Goal: Information Seeking & Learning: Learn about a topic

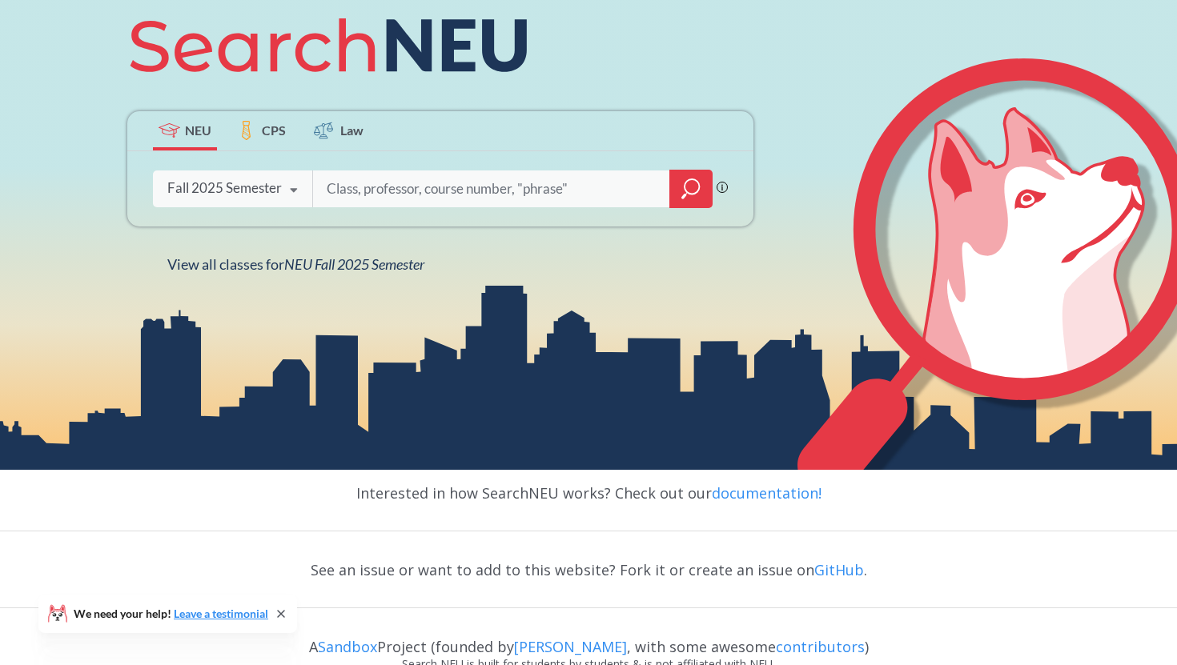
scroll to position [296, 0]
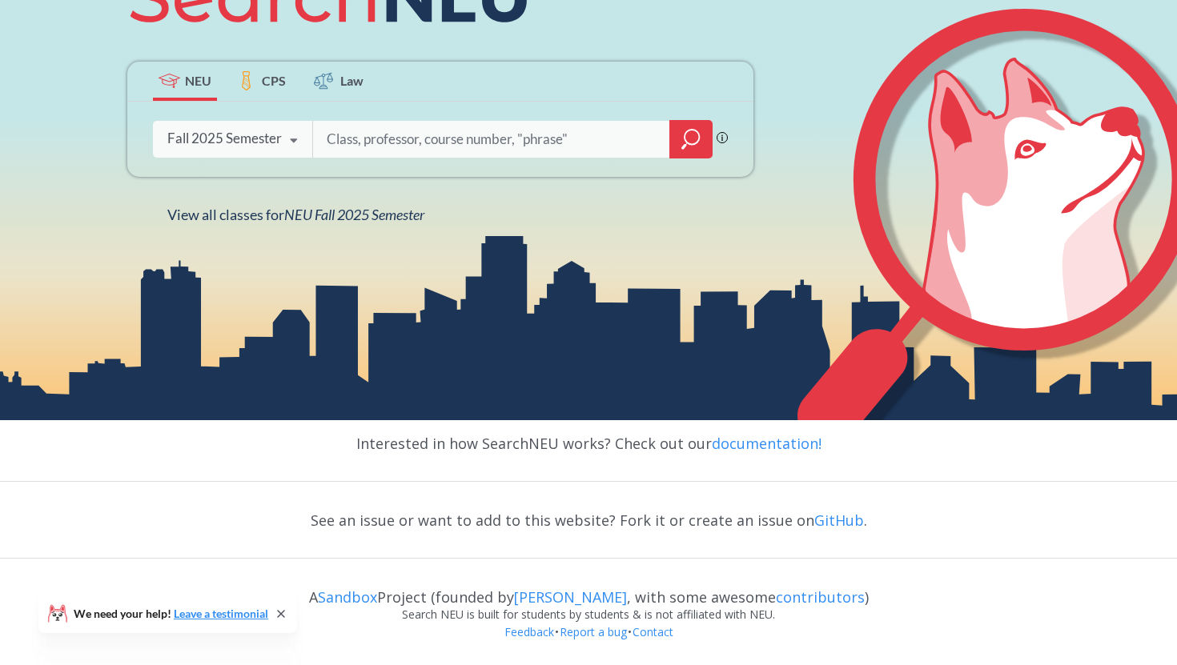
click at [673, 136] on div at bounding box center [690, 139] width 43 height 38
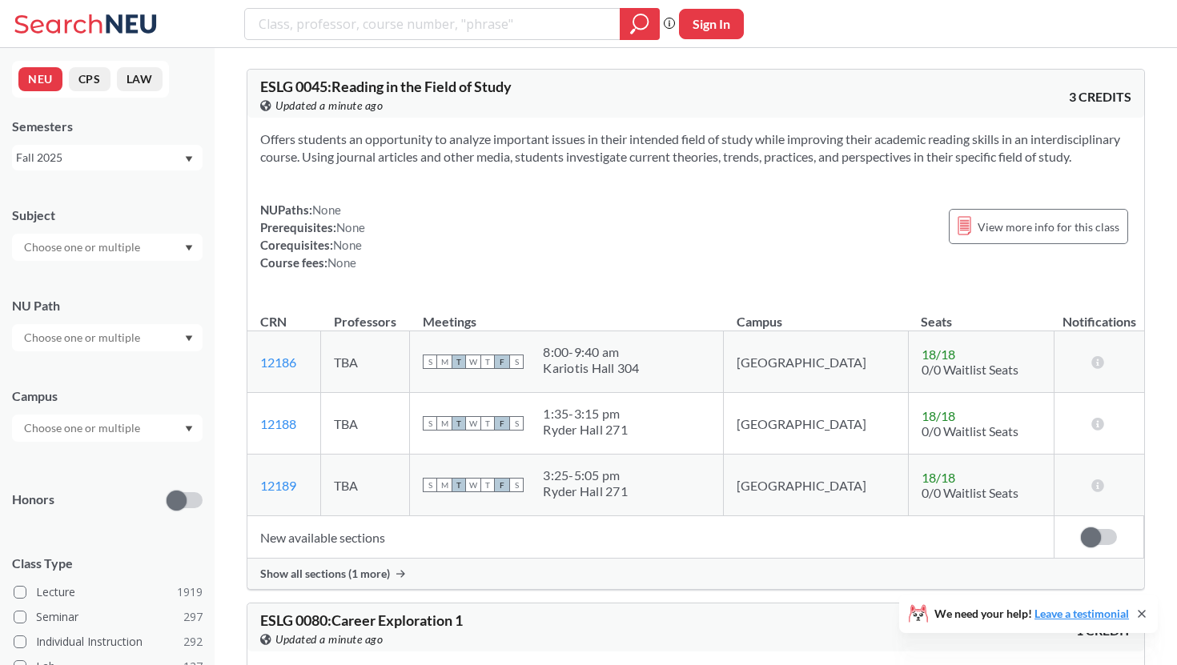
click at [134, 336] on input "text" at bounding box center [83, 337] width 134 height 19
click at [115, 380] on div "Natural/Designed World ( 99 )" at bounding box center [107, 369] width 190 height 44
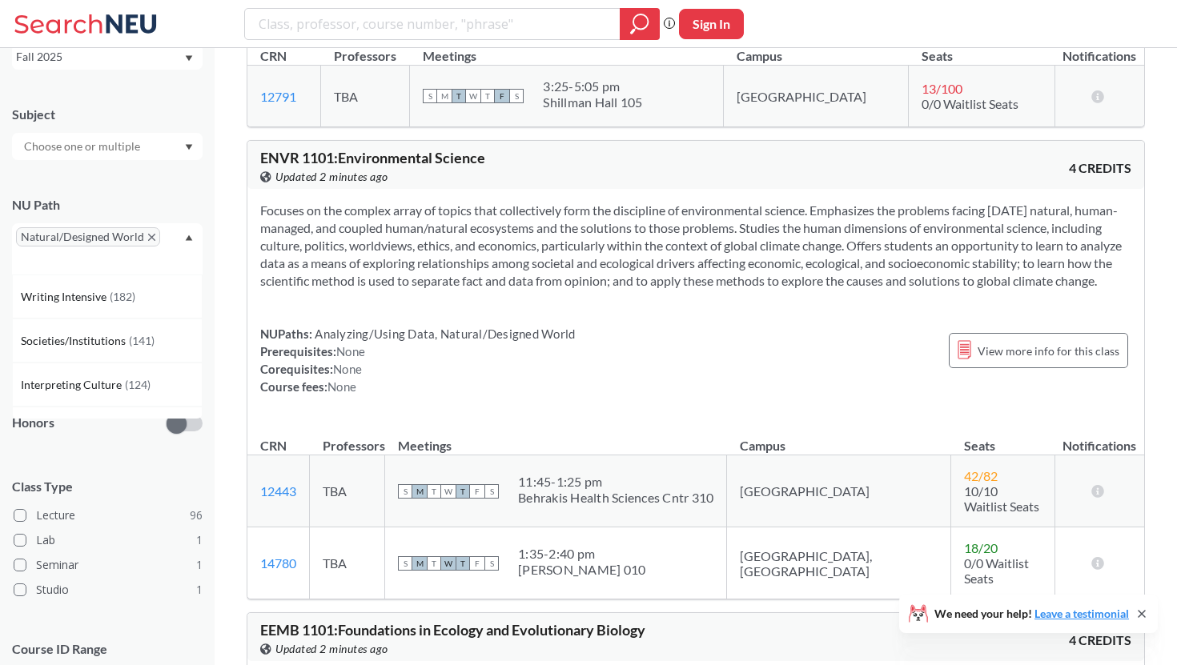
scroll to position [107, 0]
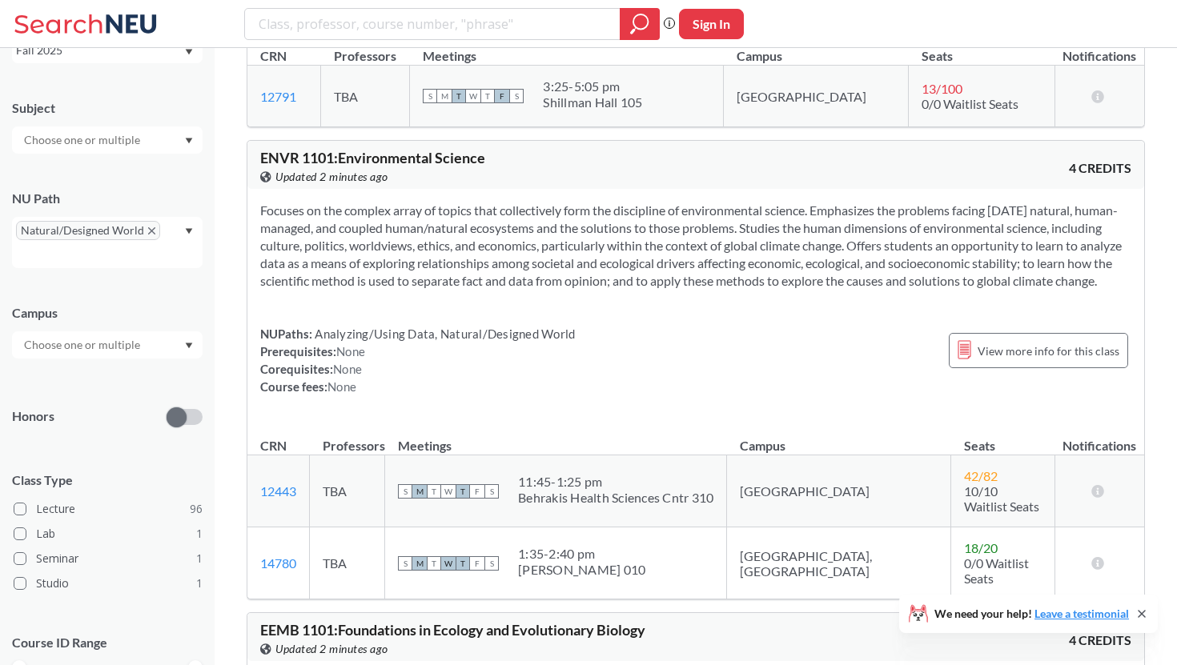
click at [77, 447] on div "Subject NU Path Natural/Designed World Campus Honors Class Type Lecture 96 Lab …" at bounding box center [107, 408] width 190 height 651
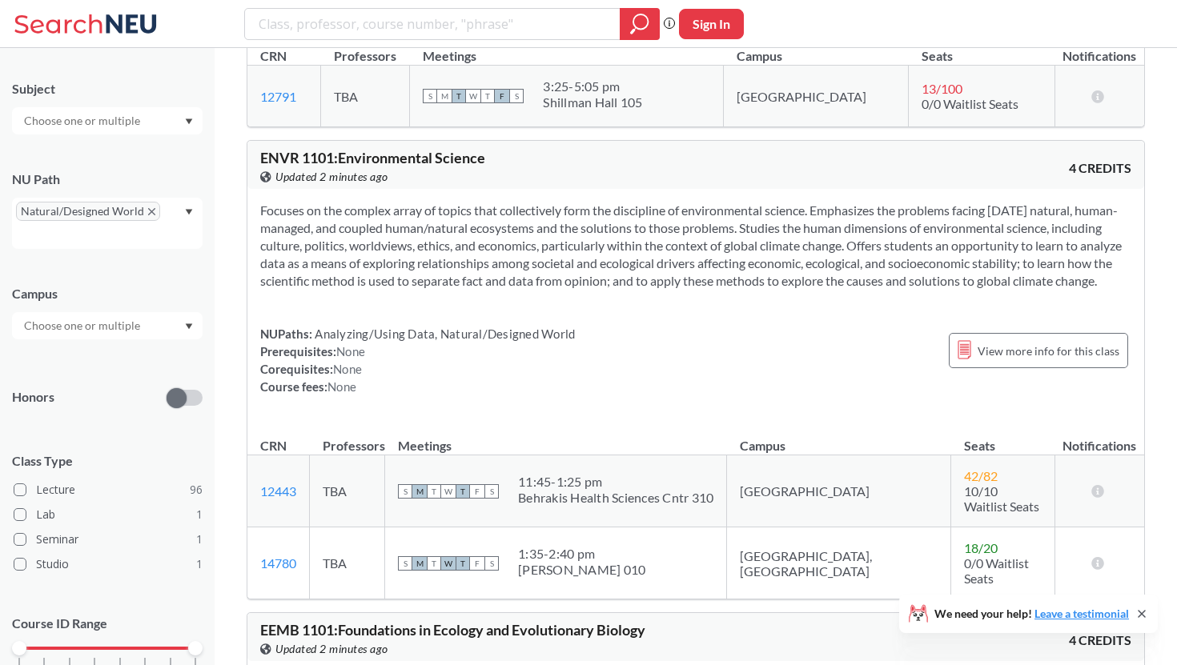
click at [75, 315] on div at bounding box center [107, 325] width 190 height 27
click at [69, 403] on span "( 17 )" at bounding box center [67, 406] width 19 height 14
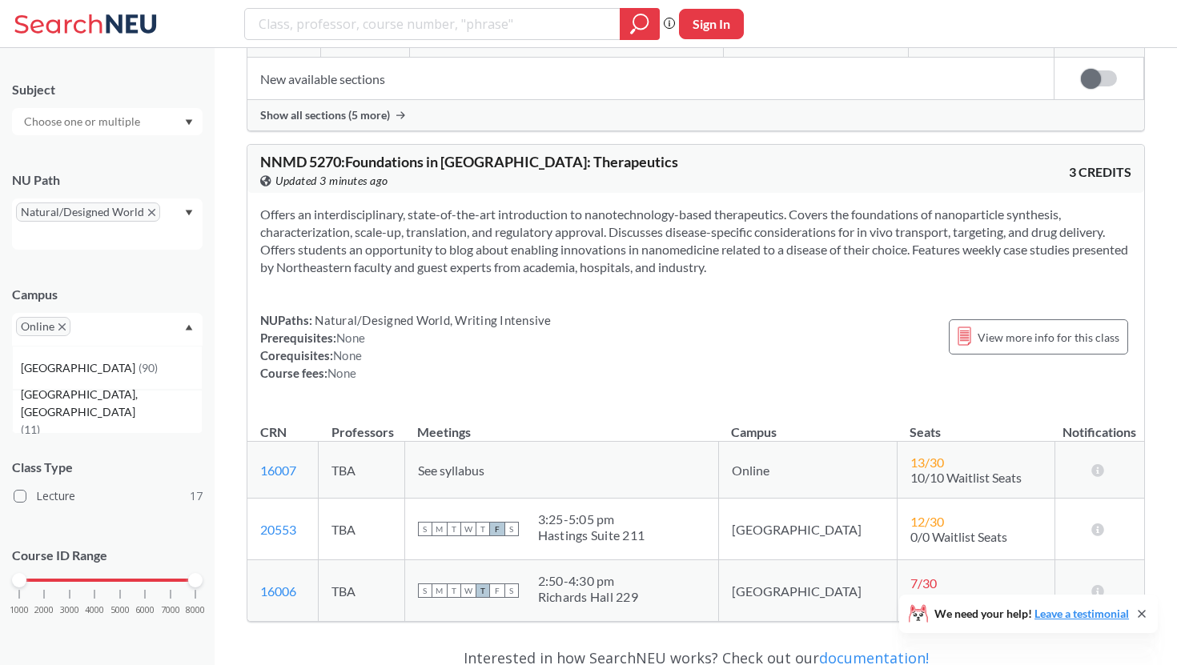
scroll to position [7325, 0]
